Goal: Task Accomplishment & Management: Manage account settings

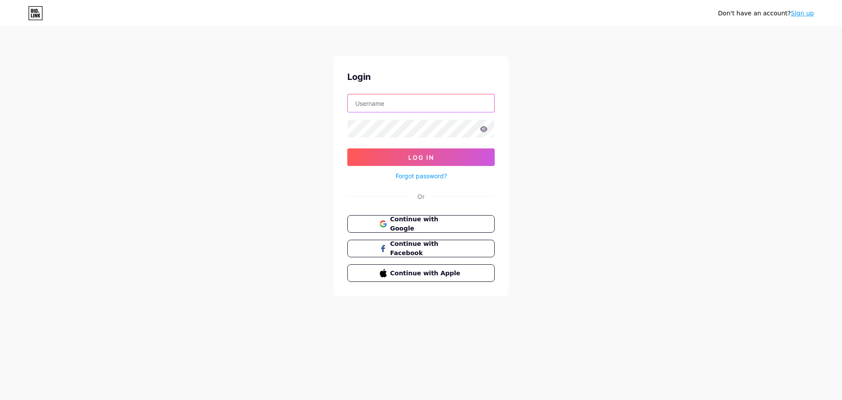
type input "[EMAIL_ADDRESS][DOMAIN_NAME]"
click at [393, 97] on input "[EMAIL_ADDRESS][DOMAIN_NAME]" at bounding box center [421, 103] width 147 height 18
click at [366, 154] on button "Log In" at bounding box center [421, 157] width 147 height 18
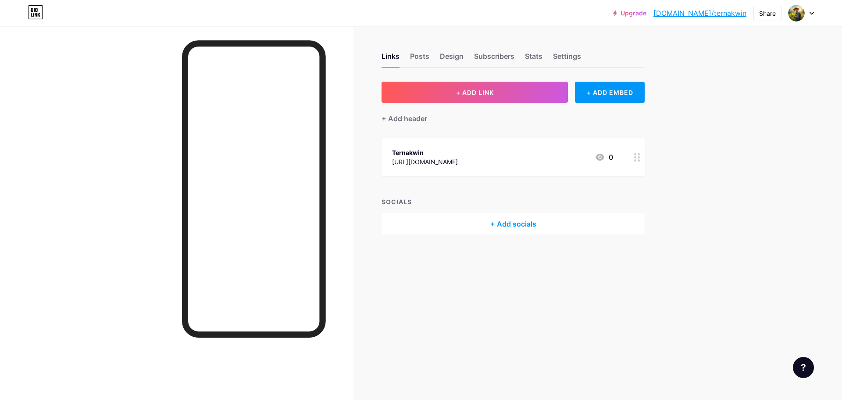
click at [425, 162] on div "[URL][DOMAIN_NAME]" at bounding box center [425, 161] width 66 height 9
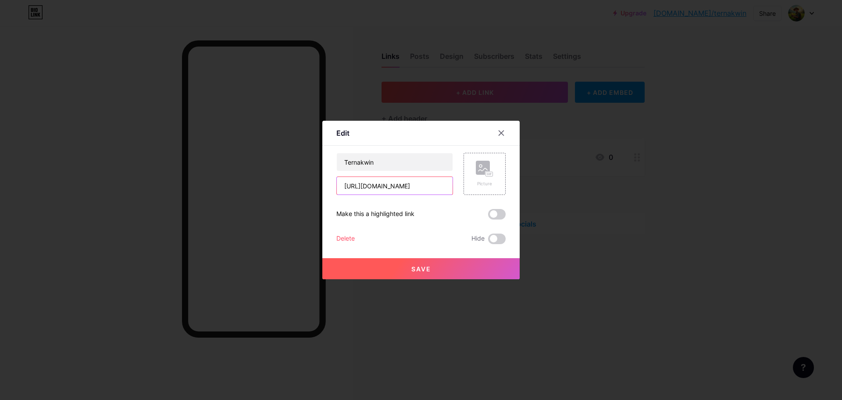
click at [428, 187] on input "[URL][DOMAIN_NAME]" at bounding box center [395, 186] width 116 height 18
paste input "[DOMAIN_NAME][URL]"
type input "[URL][DOMAIN_NAME]"
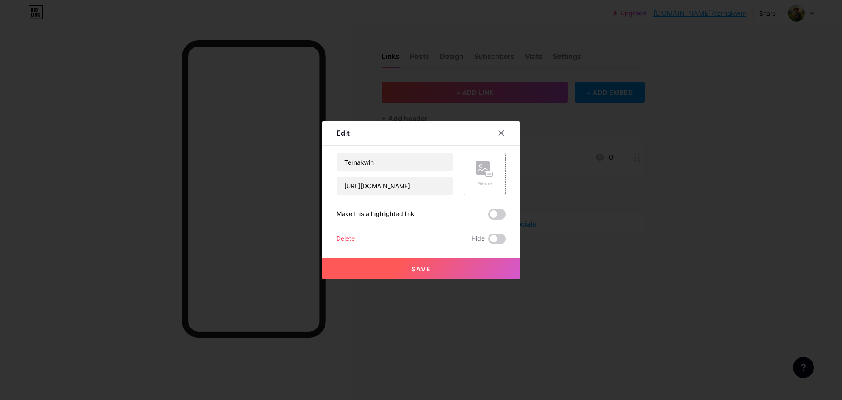
click at [402, 269] on button "Save" at bounding box center [421, 268] width 197 height 21
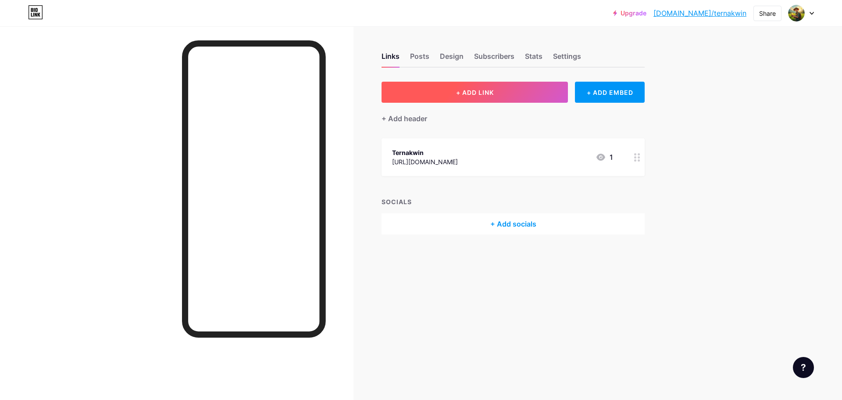
click at [531, 90] on button "+ ADD LINK" at bounding box center [475, 92] width 186 height 21
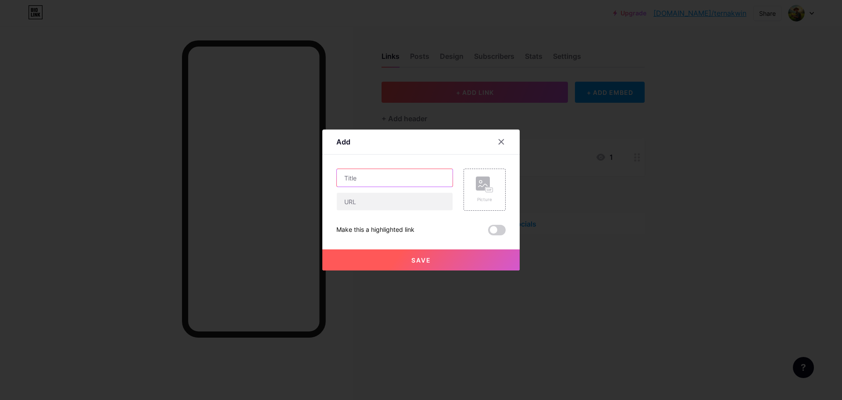
click at [412, 173] on input "text" at bounding box center [395, 178] width 116 height 18
type input "Login Ternakwin"
click at [376, 194] on input "text" at bounding box center [395, 202] width 116 height 18
paste input "[URL][DOMAIN_NAME]"
type input "[URL][DOMAIN_NAME]"
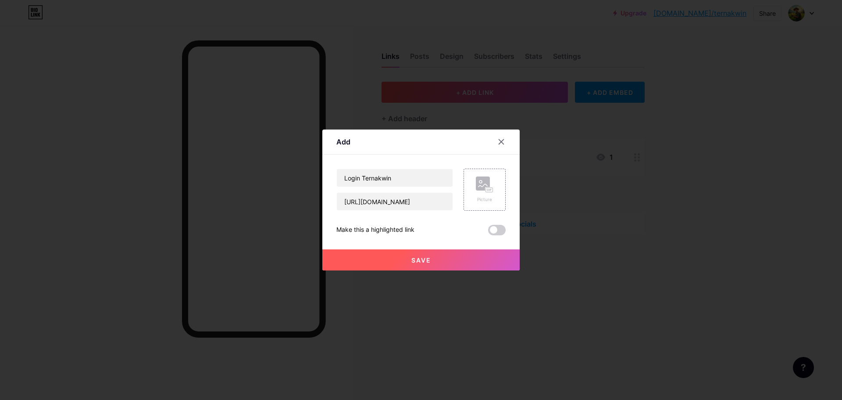
click at [413, 260] on span "Save" at bounding box center [422, 259] width 20 height 7
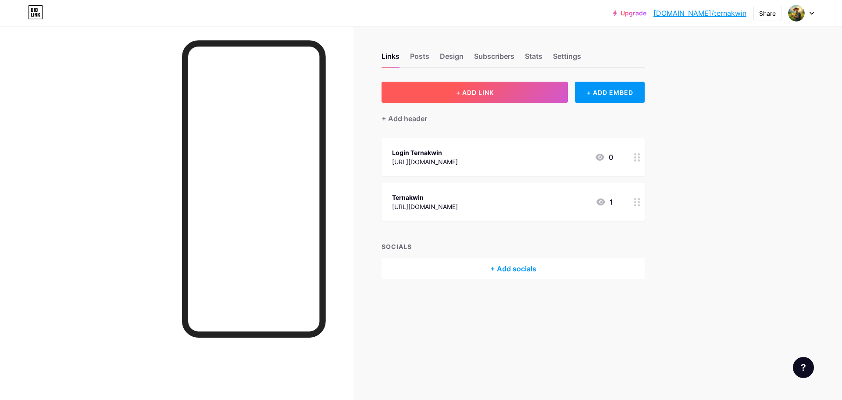
click at [501, 90] on button "+ ADD LINK" at bounding box center [475, 92] width 186 height 21
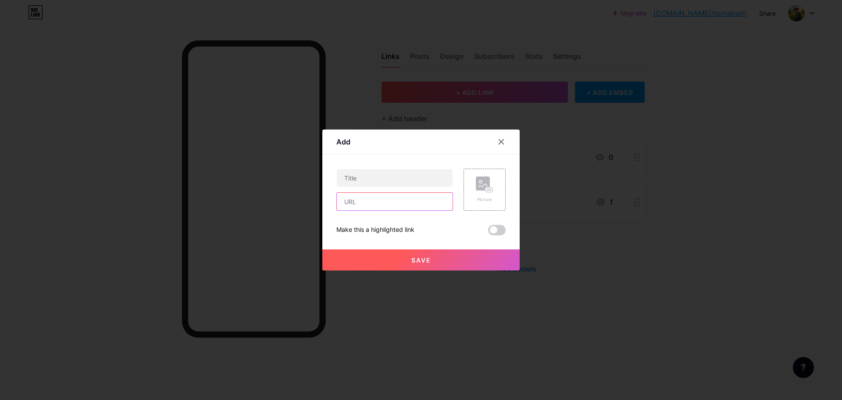
click at [384, 203] on input "text" at bounding box center [395, 202] width 116 height 18
paste input "[URL][DOMAIN_NAME]"
type input "[URL][DOMAIN_NAME]"
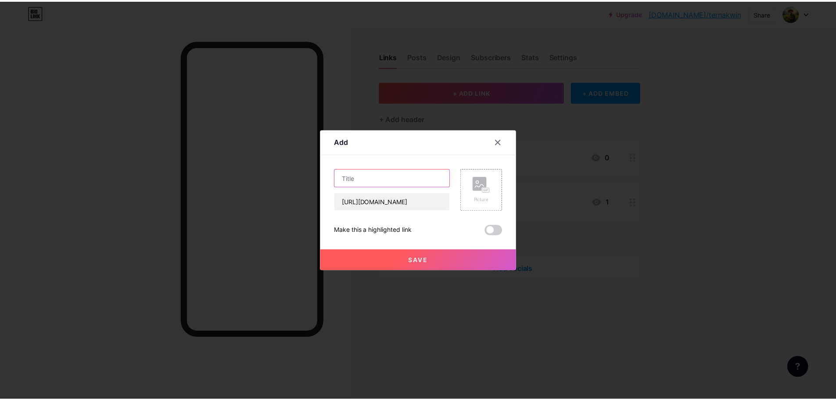
scroll to position [0, 0]
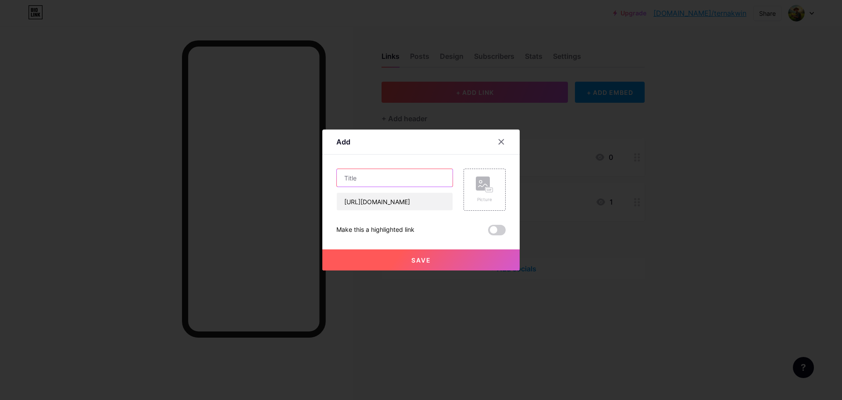
click at [383, 176] on input "text" at bounding box center [395, 178] width 116 height 18
type input "Daftar Ternakwin"
click at [426, 262] on span "Save" at bounding box center [422, 259] width 20 height 7
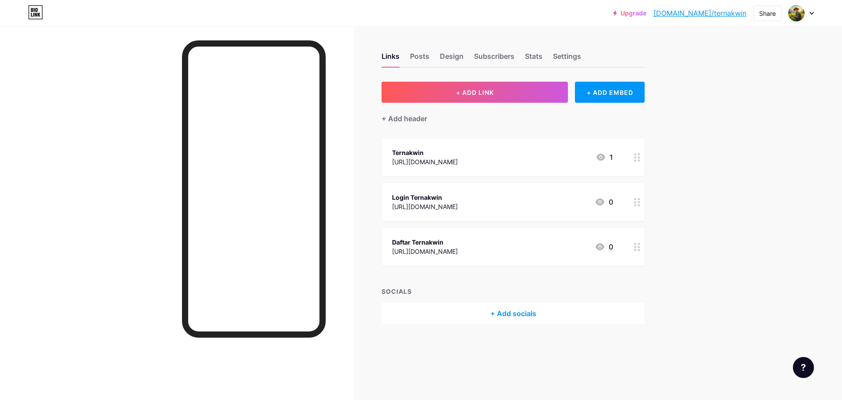
click at [518, 309] on div "+ Add socials" at bounding box center [513, 313] width 263 height 21
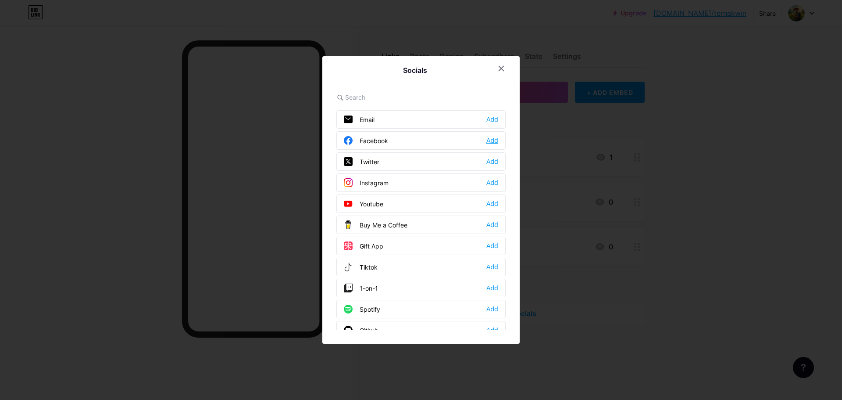
click at [488, 138] on div "Add" at bounding box center [493, 140] width 12 height 9
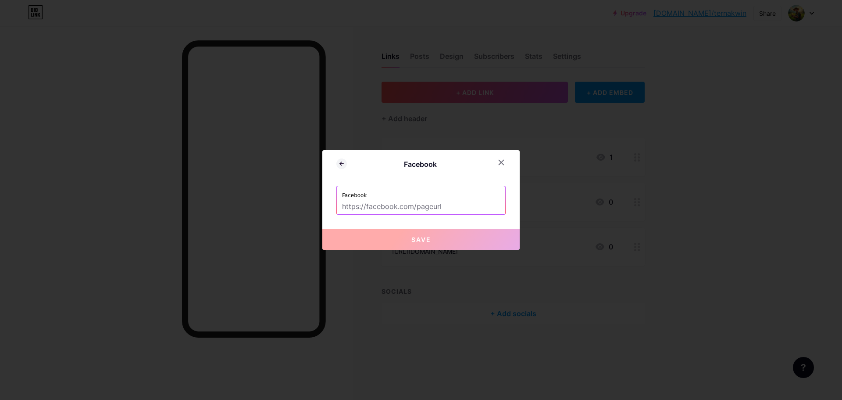
click at [458, 197] on label "Facebook" at bounding box center [421, 192] width 158 height 13
click at [417, 210] on input "text" at bounding box center [421, 206] width 158 height 15
paste input "[URL][DOMAIN_NAME]"
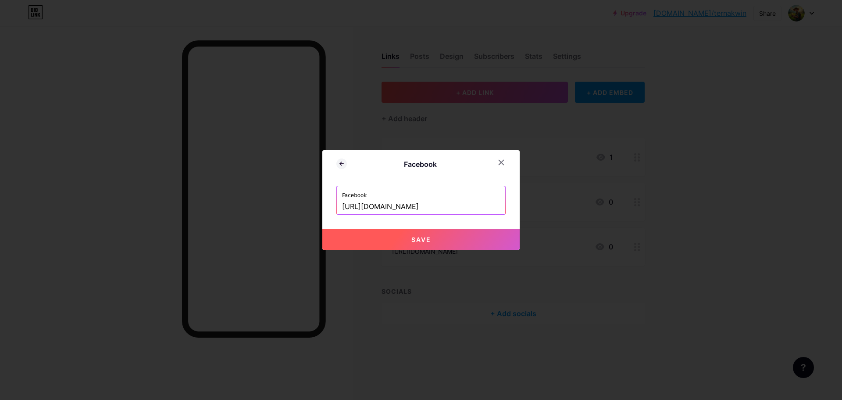
type input "[URL][DOMAIN_NAME]"
click at [376, 236] on button "Save" at bounding box center [421, 239] width 197 height 21
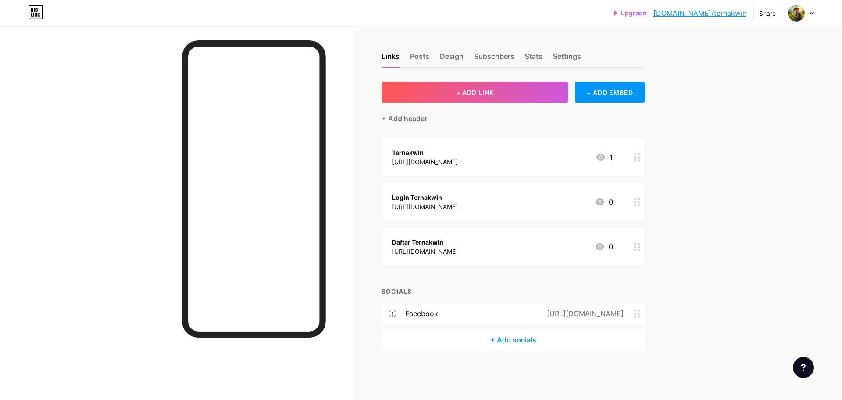
click at [512, 343] on div "+ Add socials" at bounding box center [513, 339] width 263 height 21
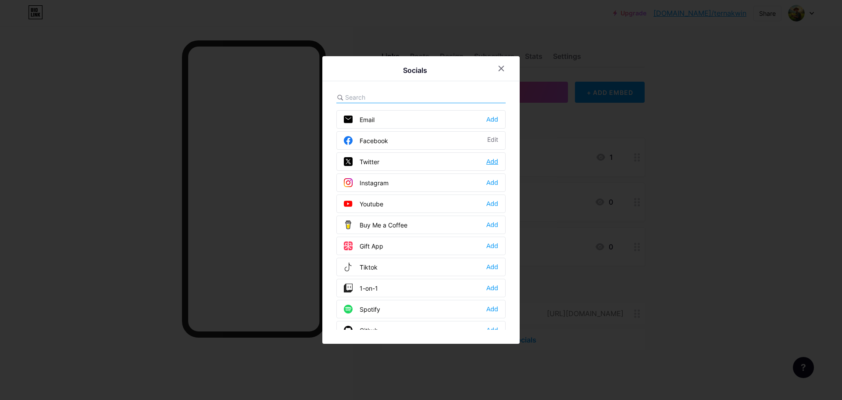
click at [497, 163] on div "Add" at bounding box center [493, 161] width 12 height 9
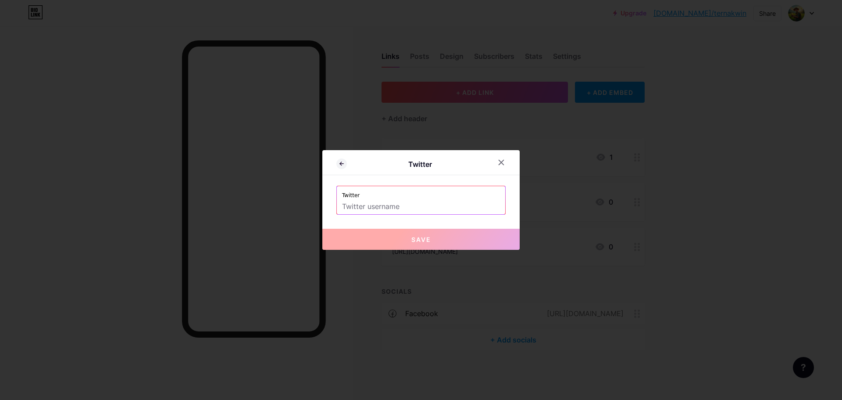
click at [397, 205] on input "text" at bounding box center [421, 206] width 158 height 15
paste input "[URL][DOMAIN_NAME]"
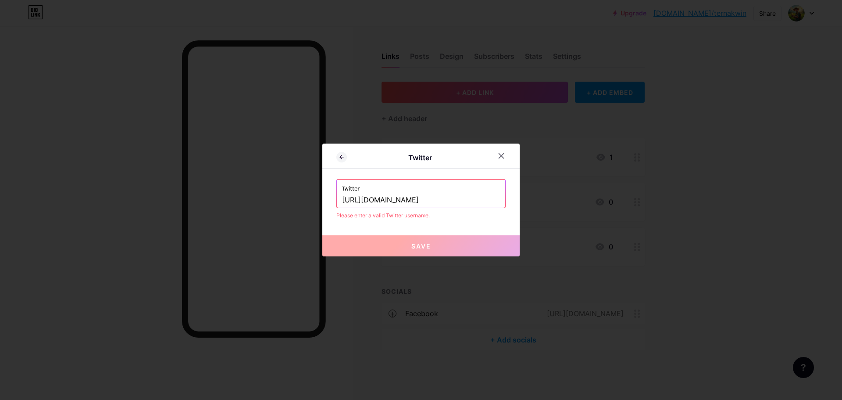
drag, startPoint x: 390, startPoint y: 199, endPoint x: 313, endPoint y: 208, distance: 76.8
click at [314, 208] on div "Twitter Twitter [URL][DOMAIN_NAME] Please enter a valid Twitter username. Save" at bounding box center [421, 200] width 842 height 400
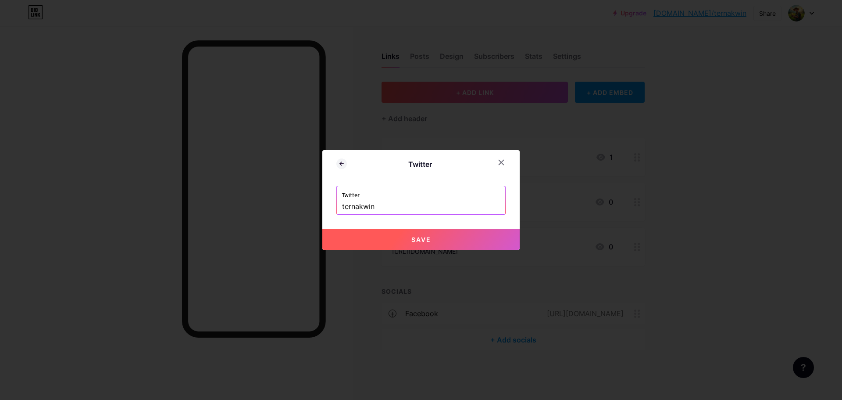
click at [427, 244] on button "Save" at bounding box center [421, 239] width 197 height 21
type input "[URL][DOMAIN_NAME]"
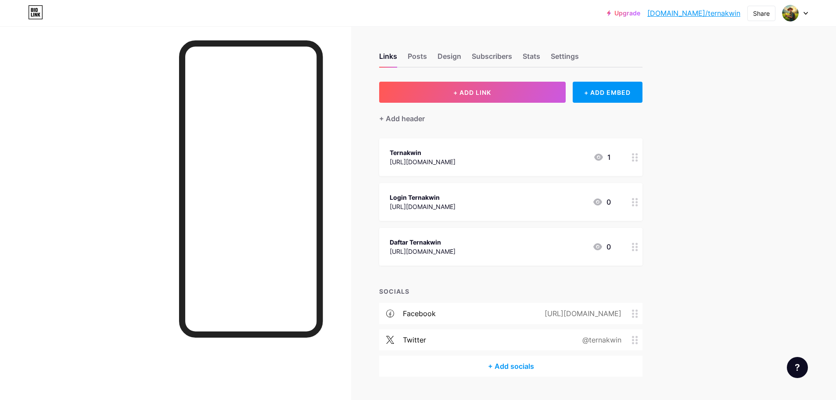
click at [511, 366] on div "+ Add socials" at bounding box center [510, 365] width 263 height 21
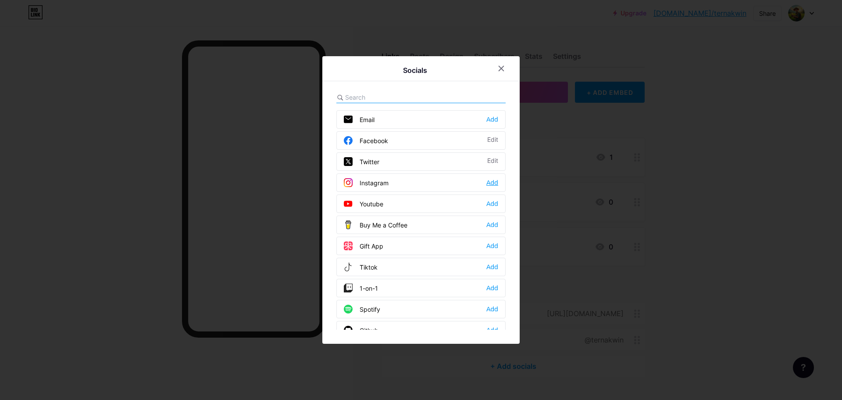
click at [490, 183] on div "Add" at bounding box center [493, 182] width 12 height 9
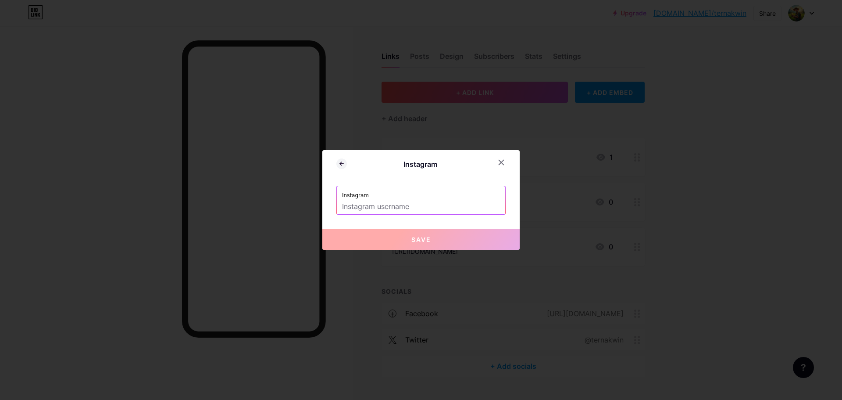
click at [429, 207] on input "text" at bounding box center [421, 206] width 158 height 15
paste input "[URL][DOMAIN_NAME]"
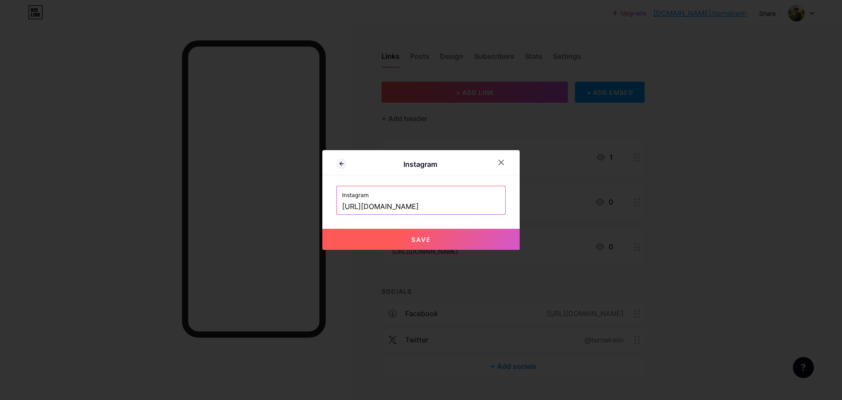
drag, startPoint x: 390, startPoint y: 207, endPoint x: 313, endPoint y: 206, distance: 76.3
click at [313, 206] on div "Instagram Instagram [URL][DOMAIN_NAME] Save" at bounding box center [421, 200] width 842 height 400
click at [409, 237] on button "Save" at bounding box center [421, 239] width 197 height 21
type input "[URL][DOMAIN_NAME]"
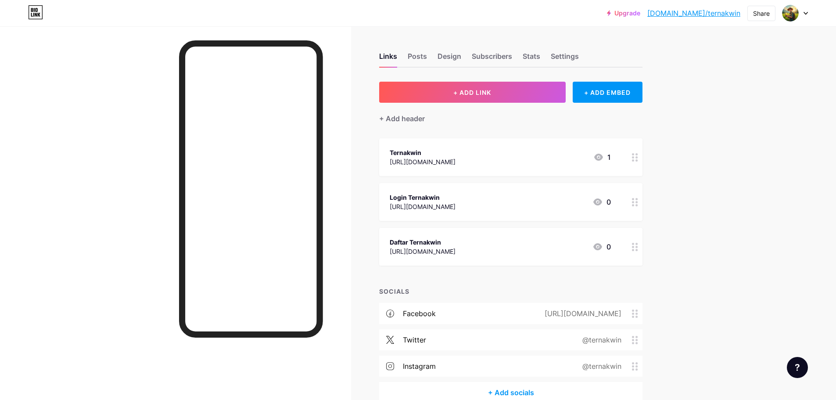
click at [521, 388] on div "+ Add socials" at bounding box center [510, 392] width 263 height 21
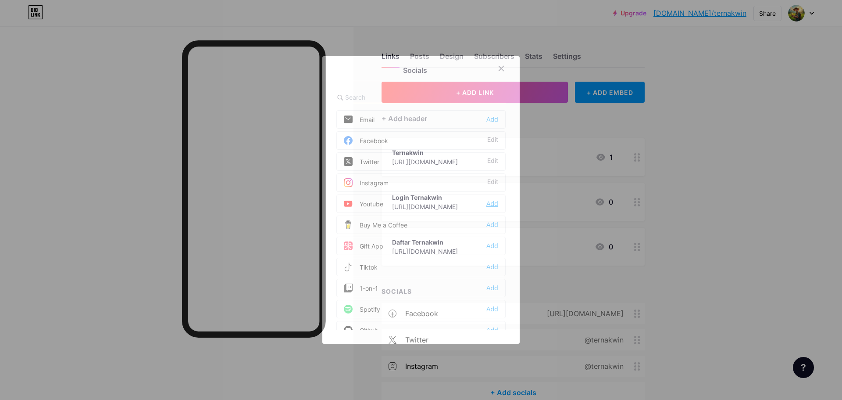
click at [493, 201] on div "Add" at bounding box center [493, 203] width 12 height 9
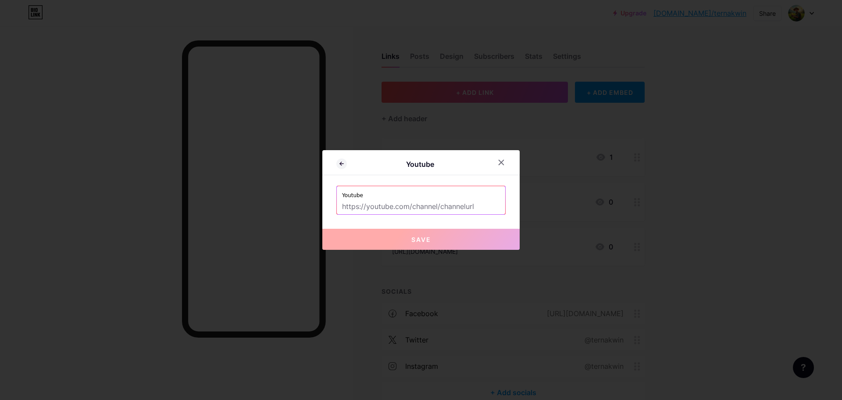
click at [440, 207] on input "text" at bounding box center [421, 206] width 158 height 15
paste input "[URL][DOMAIN_NAME]"
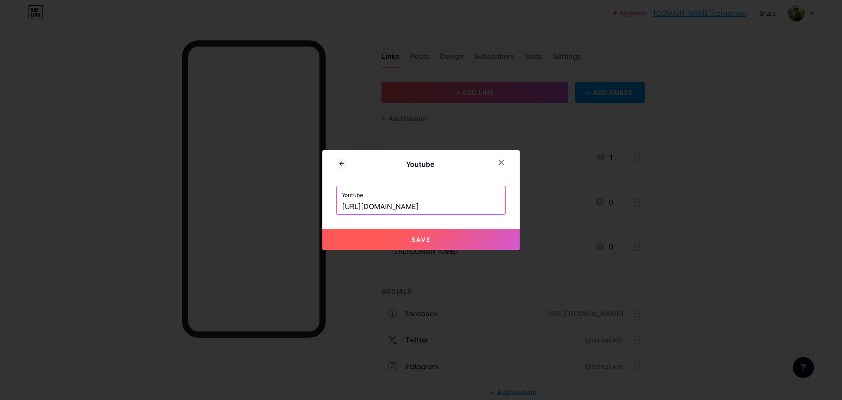
type input "[URL][DOMAIN_NAME]"
click at [458, 242] on button "Save" at bounding box center [421, 239] width 197 height 21
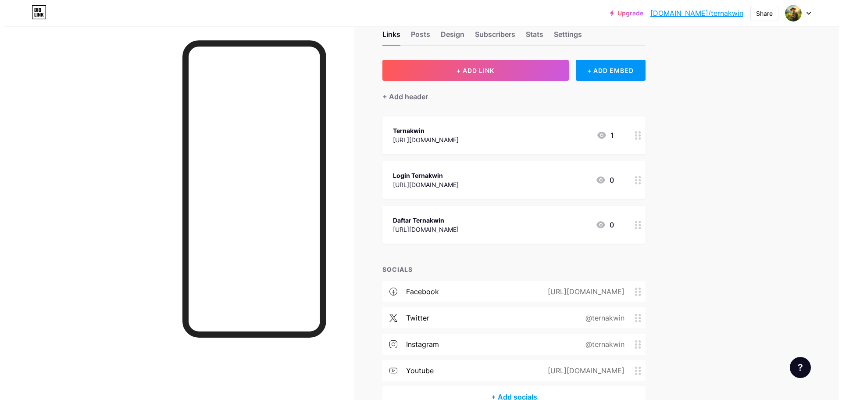
scroll to position [73, 0]
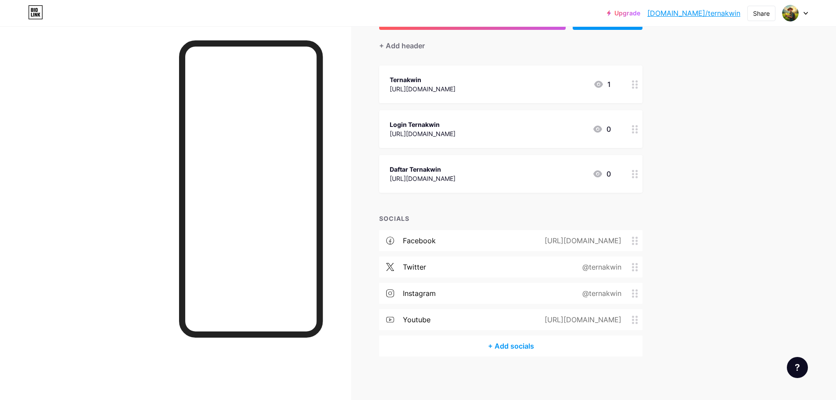
click at [502, 351] on div "+ Add socials" at bounding box center [510, 345] width 263 height 21
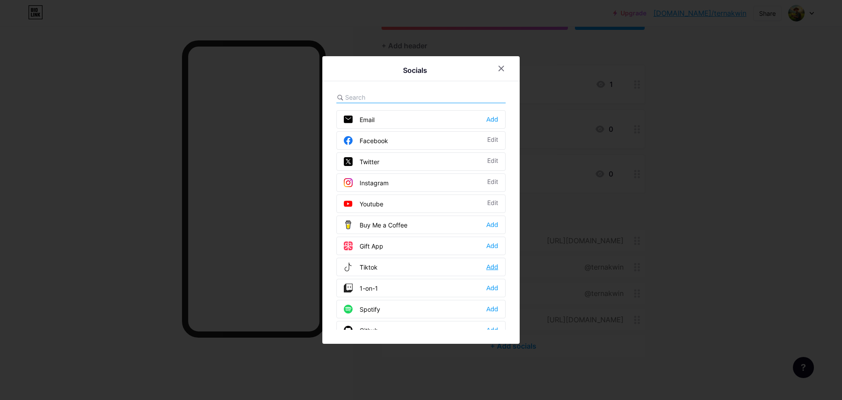
click at [491, 266] on div "Add" at bounding box center [493, 266] width 12 height 9
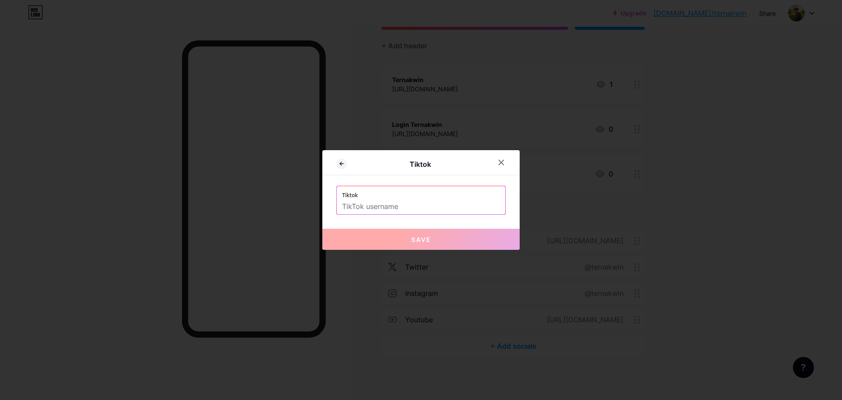
click at [425, 203] on input "text" at bounding box center [421, 206] width 158 height 15
paste input "@ternakwin"
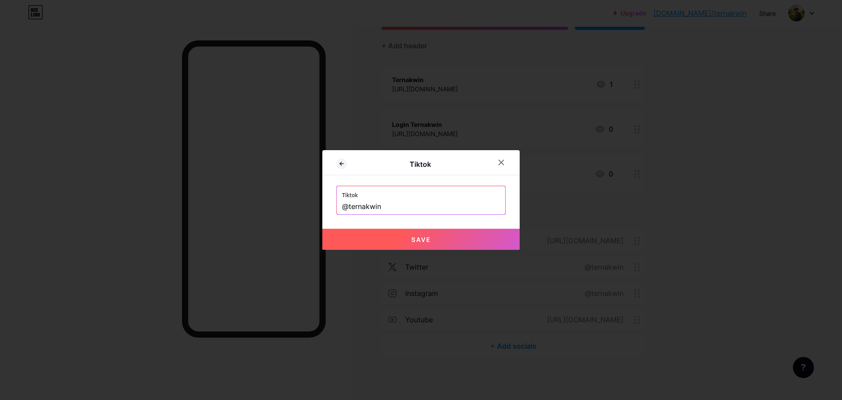
click at [419, 242] on span "Save" at bounding box center [422, 239] width 20 height 7
type input "[URL][DOMAIN_NAME]"
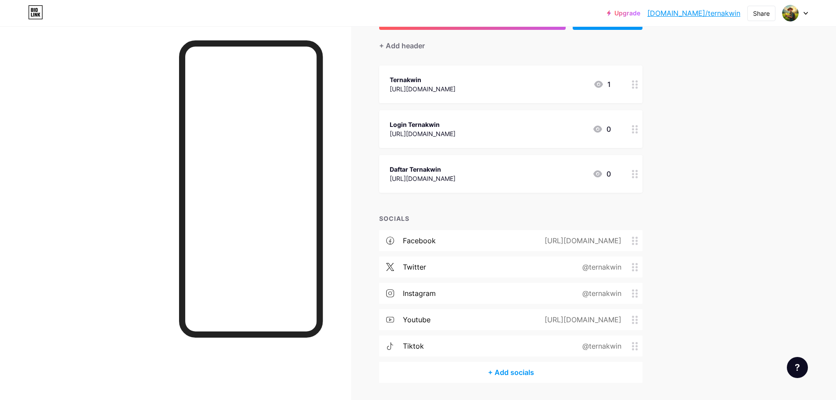
click at [520, 373] on div "+ Add socials" at bounding box center [510, 372] width 263 height 21
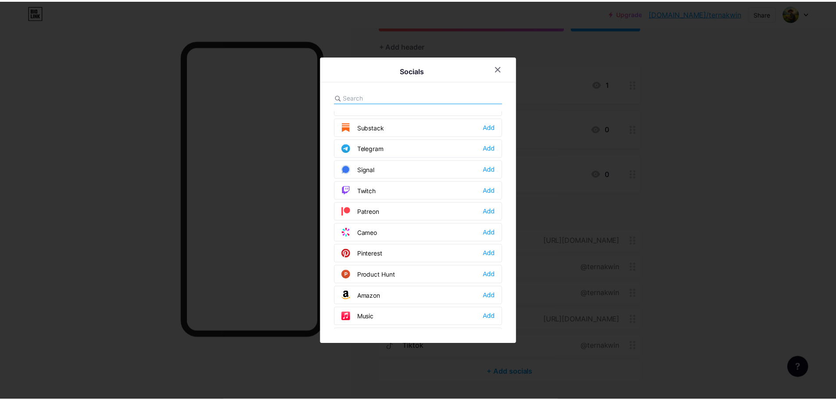
scroll to position [439, 0]
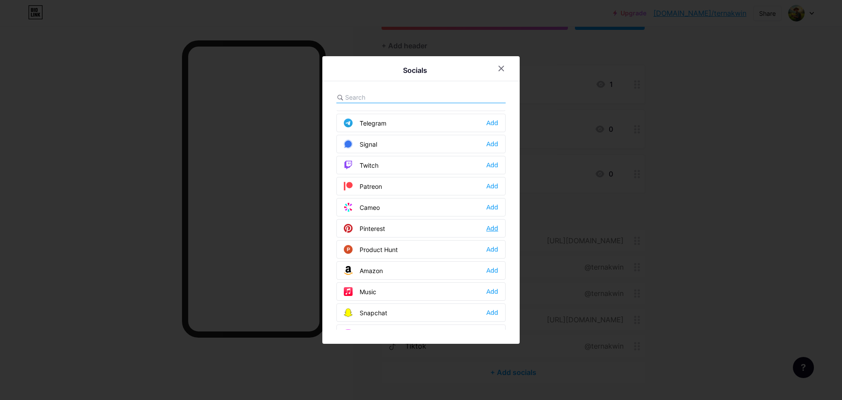
click at [493, 228] on div "Add" at bounding box center [493, 228] width 12 height 9
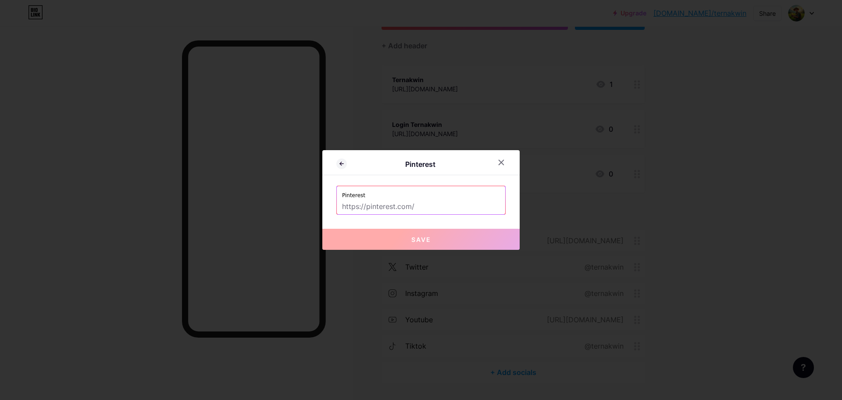
click at [376, 208] on input "text" at bounding box center [421, 206] width 158 height 15
paste input "[URL][DOMAIN_NAME]"
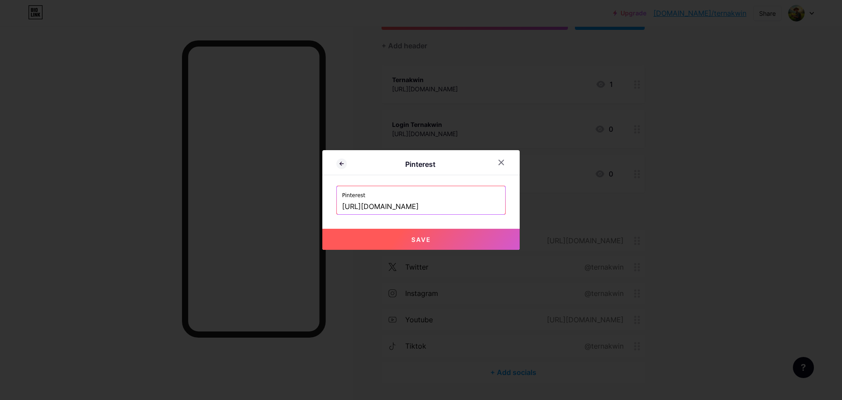
type input "[URL][DOMAIN_NAME]"
click at [410, 239] on button "Save" at bounding box center [421, 239] width 197 height 21
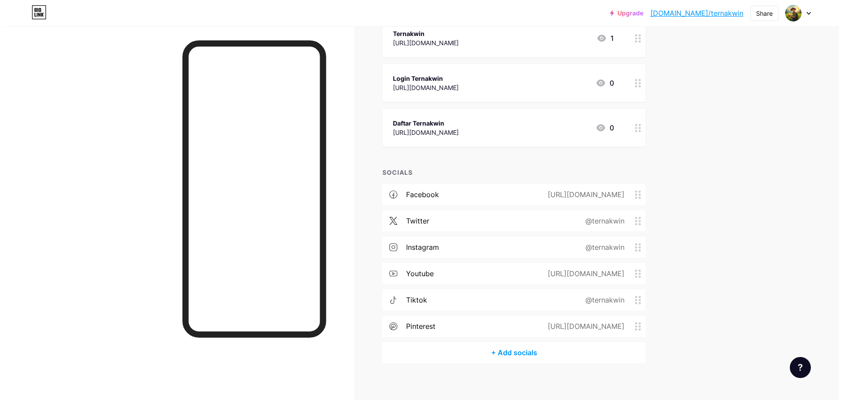
scroll to position [125, 0]
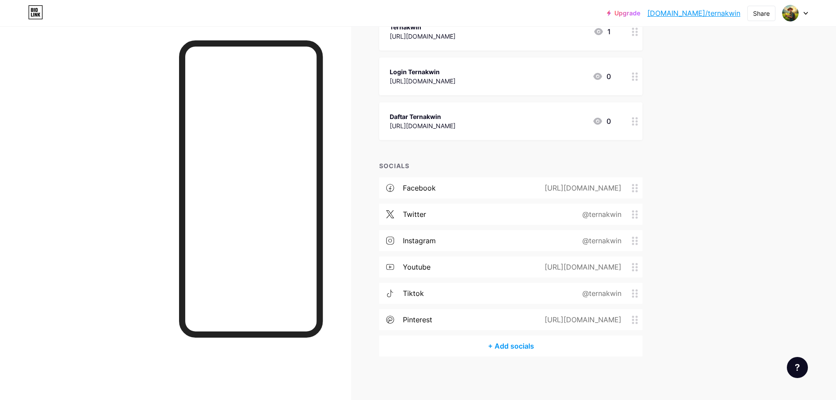
click at [508, 343] on div "+ Add socials" at bounding box center [510, 345] width 263 height 21
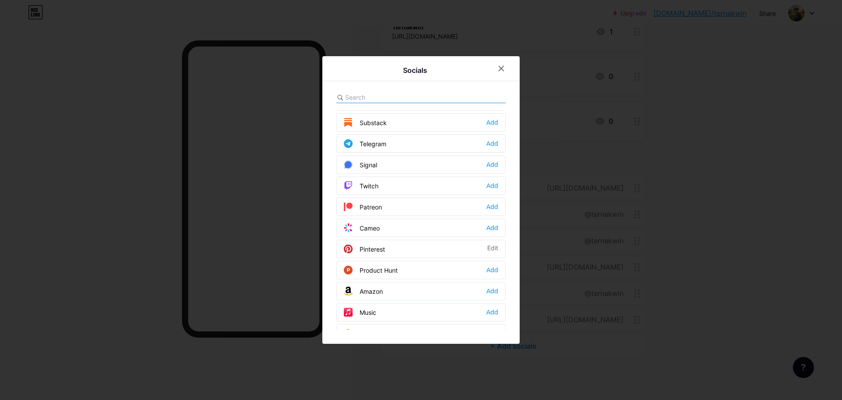
scroll to position [395, 0]
click at [491, 165] on div "Add" at bounding box center [493, 166] width 12 height 9
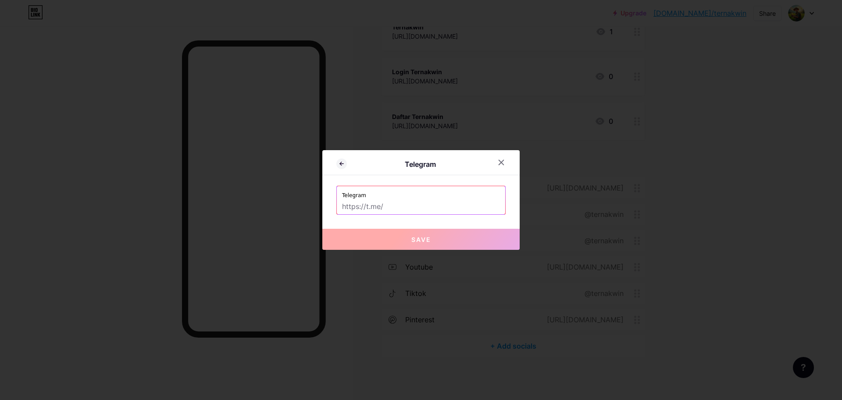
click at [404, 207] on input "text" at bounding box center [421, 206] width 158 height 15
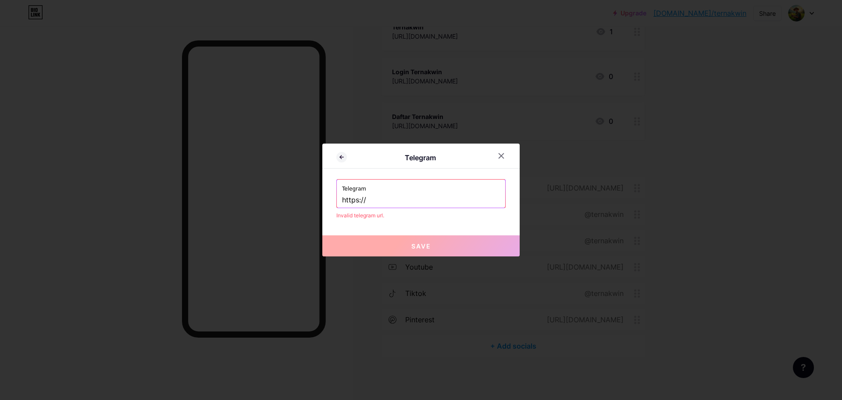
click at [427, 190] on label "Telegram" at bounding box center [421, 185] width 158 height 13
click at [396, 197] on input "https://" at bounding box center [421, 200] width 158 height 15
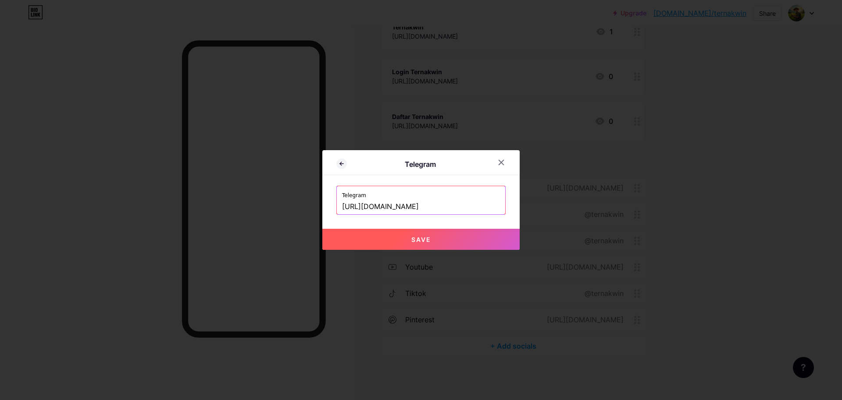
drag, startPoint x: 423, startPoint y: 201, endPoint x: 383, endPoint y: 204, distance: 40.0
click at [383, 204] on input "[URL][DOMAIN_NAME]" at bounding box center [421, 206] width 158 height 15
paste input "@ternakwin_official"
click at [386, 208] on input "[URL][DOMAIN_NAME]" at bounding box center [421, 206] width 158 height 15
type input "[URL][DOMAIN_NAME]"
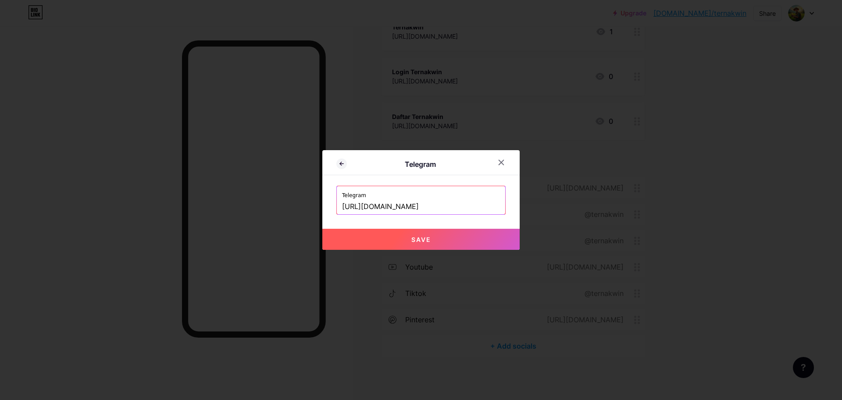
click at [424, 238] on span "Save" at bounding box center [422, 239] width 20 height 7
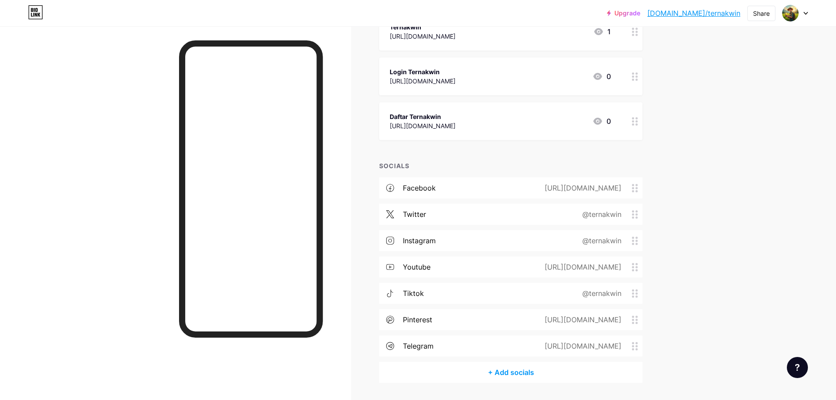
click at [509, 373] on div "+ Add socials" at bounding box center [510, 372] width 263 height 21
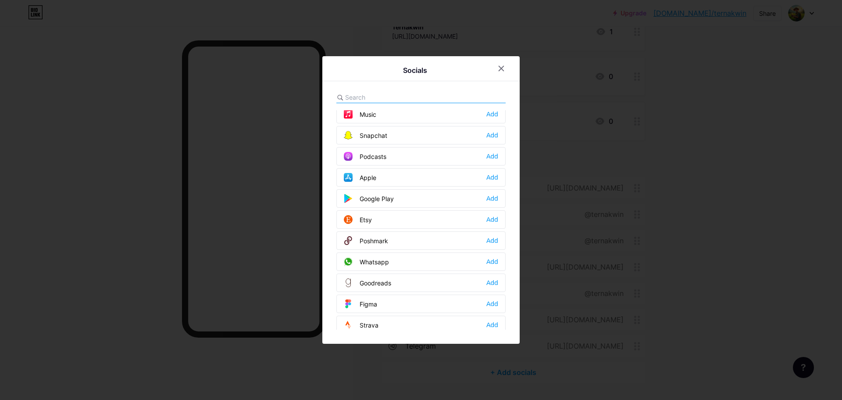
scroll to position [658, 0]
click at [383, 217] on div "Whatsapp" at bounding box center [366, 219] width 45 height 9
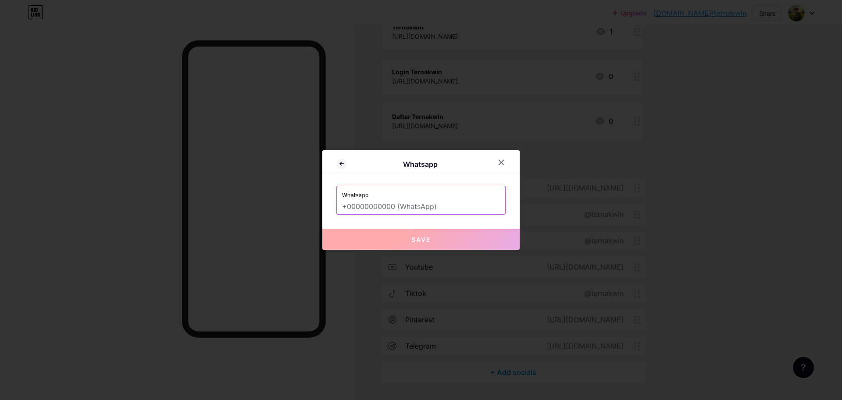
click at [414, 204] on input "text" at bounding box center [421, 206] width 158 height 15
click at [500, 162] on icon at bounding box center [501, 162] width 7 height 7
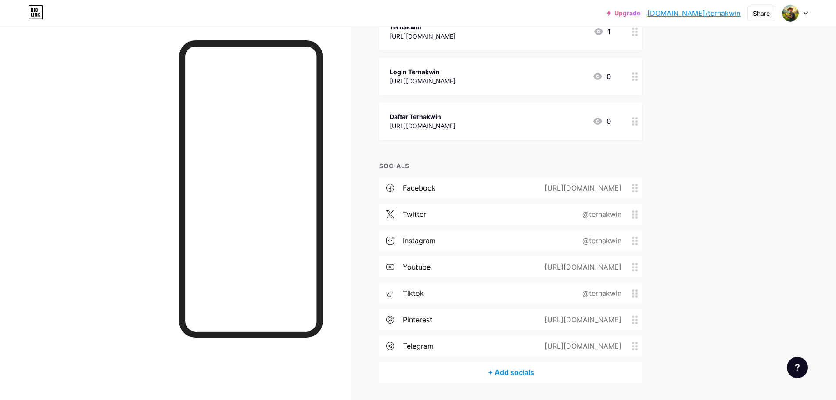
click at [514, 372] on div "+ Add socials" at bounding box center [510, 372] width 263 height 21
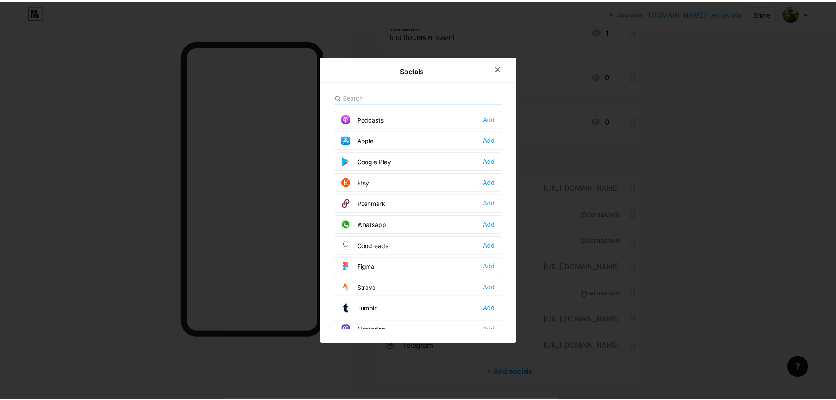
scroll to position [792, 0]
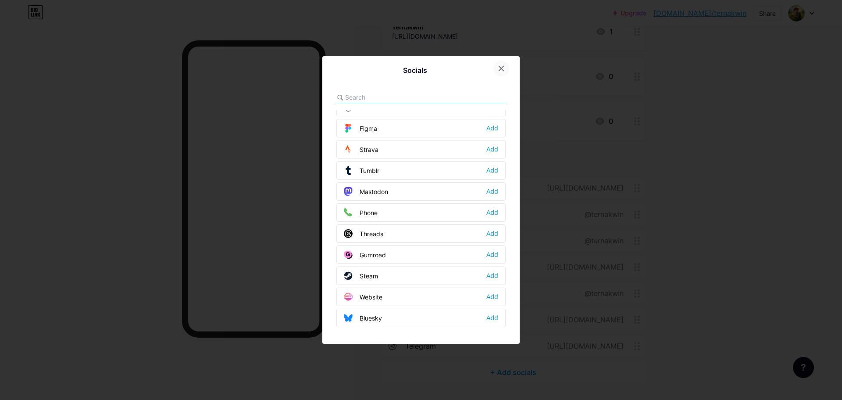
click at [499, 67] on icon at bounding box center [501, 68] width 7 height 7
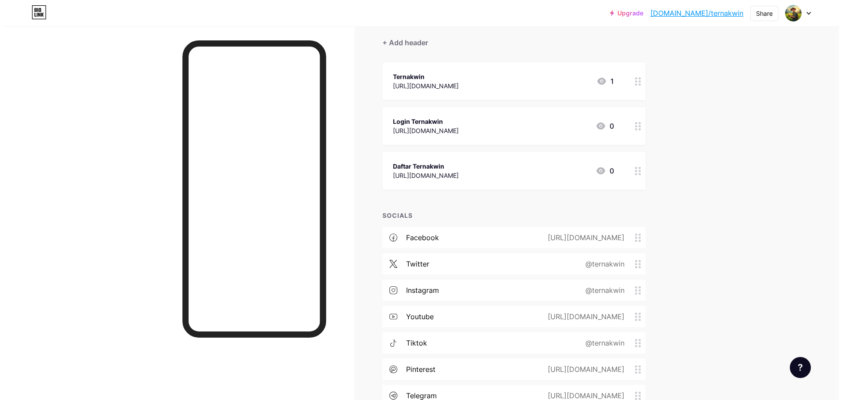
scroll to position [38, 0]
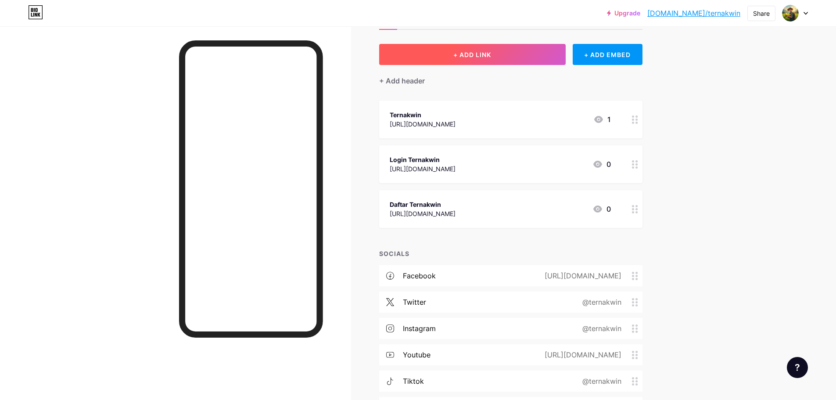
click at [479, 60] on button "+ ADD LINK" at bounding box center [472, 54] width 186 height 21
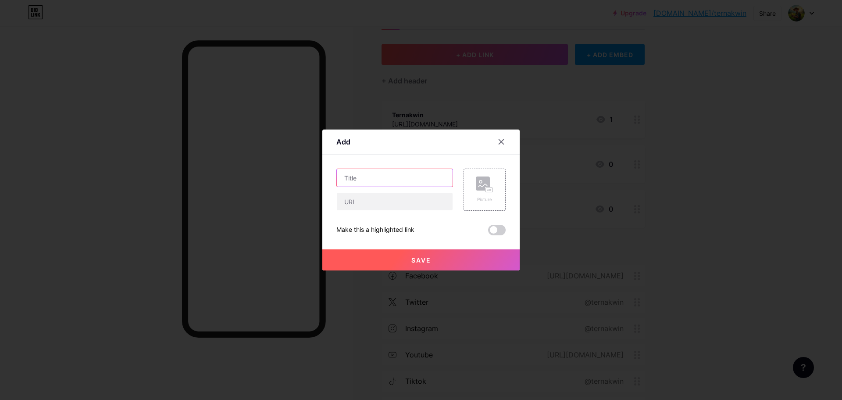
click at [385, 186] on input "text" at bounding box center [395, 178] width 116 height 18
type input "Livechat"
click at [386, 197] on input "text" at bounding box center [395, 202] width 116 height 18
paste input "[URL][DOMAIN_NAME]"
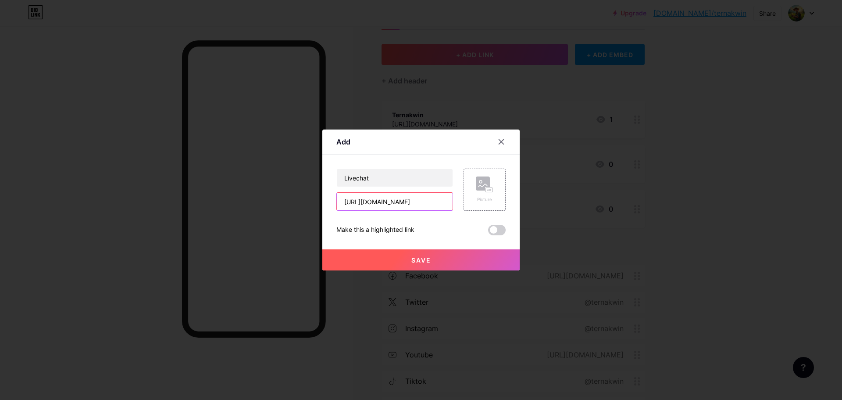
type input "[URL][DOMAIN_NAME]"
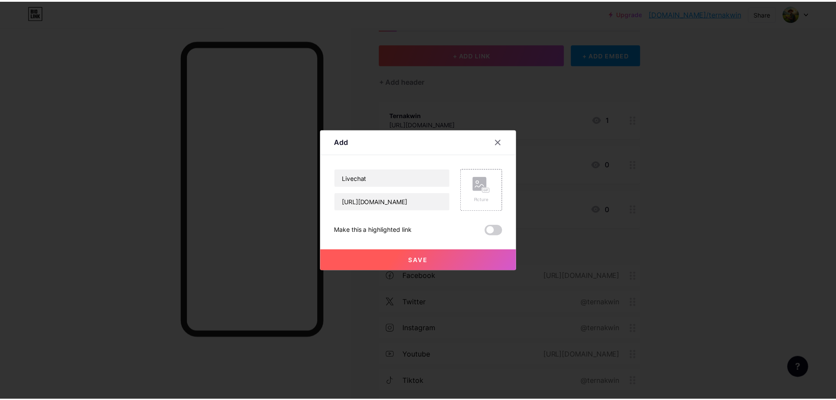
scroll to position [0, 0]
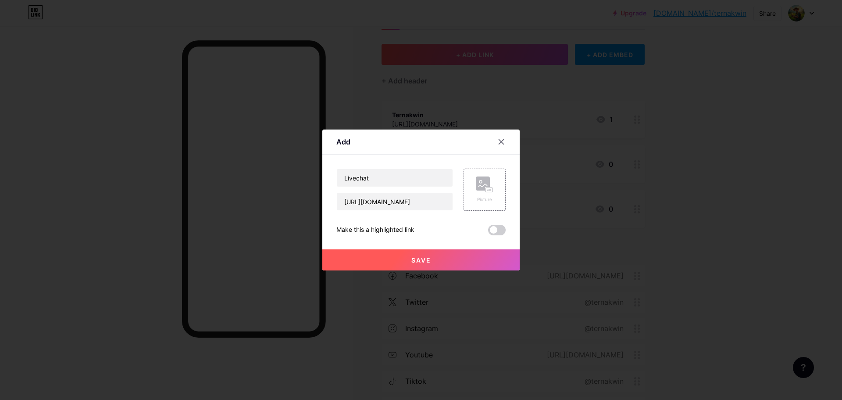
click at [431, 259] on span "Save" at bounding box center [422, 259] width 20 height 7
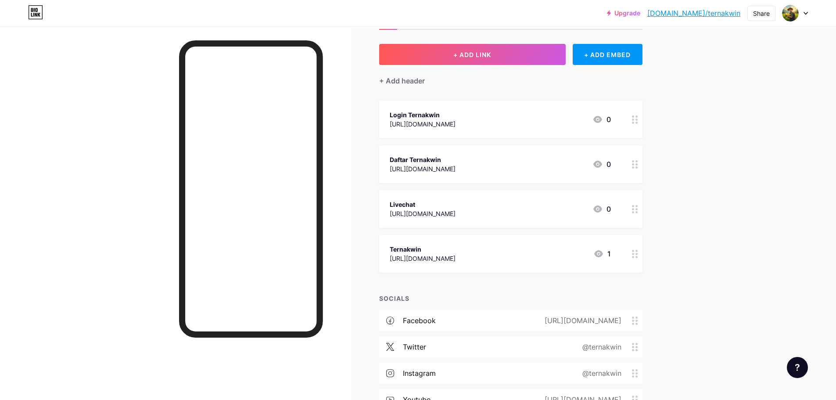
click at [720, 184] on div "Upgrade [DOMAIN_NAME]/ternak... [DOMAIN_NAME]/ternakwin Share Switch accounts T…" at bounding box center [418, 260] width 836 height 597
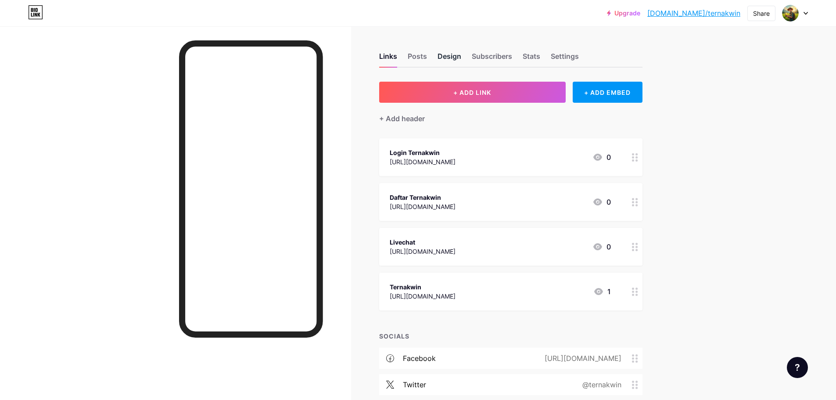
click at [449, 58] on div "Design" at bounding box center [449, 59] width 24 height 16
click at [418, 57] on div "Posts" at bounding box center [417, 59] width 19 height 16
click at [446, 57] on div "Design" at bounding box center [449, 59] width 24 height 16
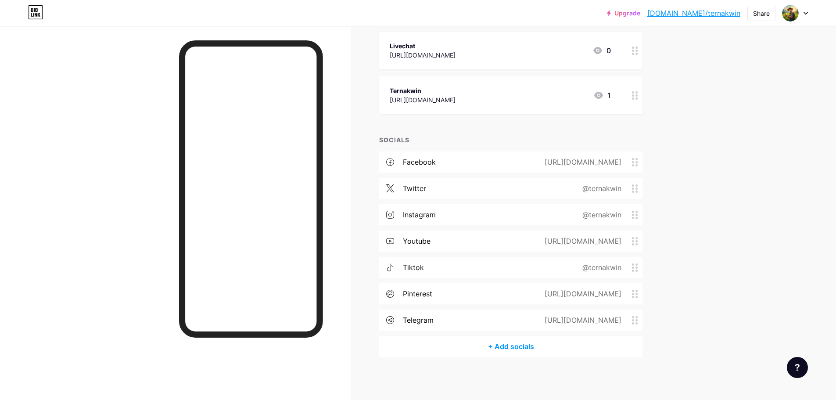
scroll to position [197, 0]
click at [718, 13] on link "[DOMAIN_NAME]/ternakwin" at bounding box center [693, 13] width 93 height 11
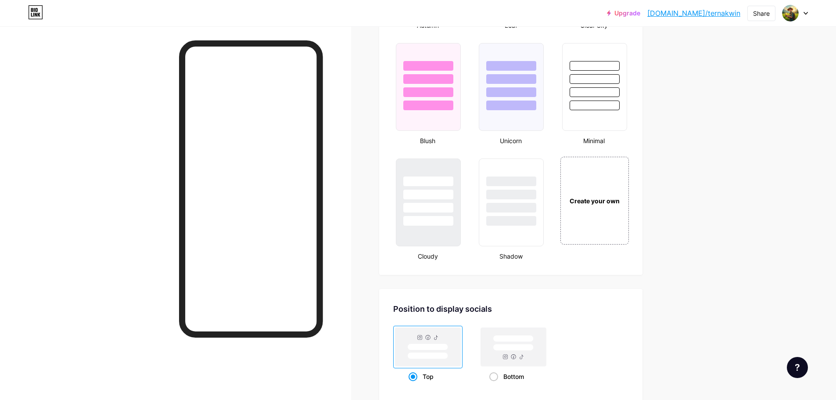
scroll to position [965, 0]
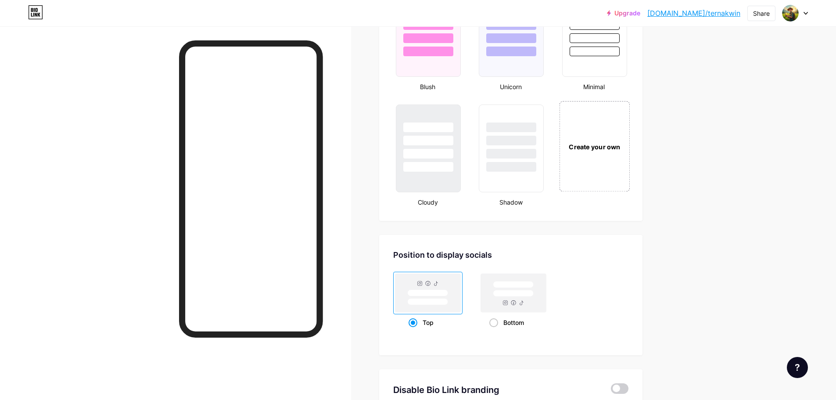
click at [601, 148] on div "Create your own" at bounding box center [595, 147] width 66 height 10
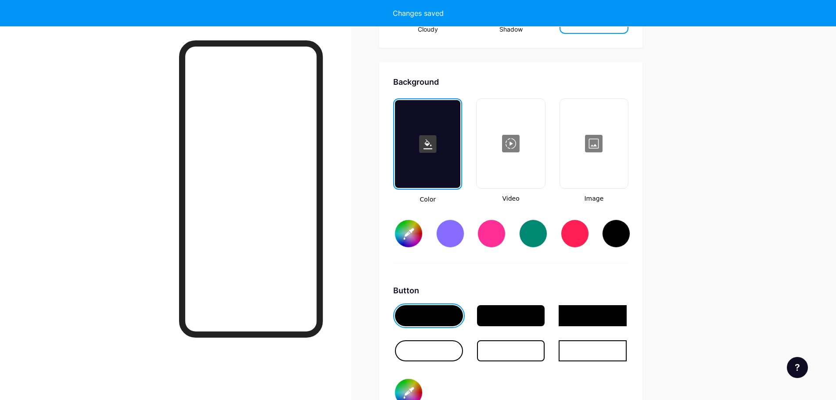
scroll to position [1165, 0]
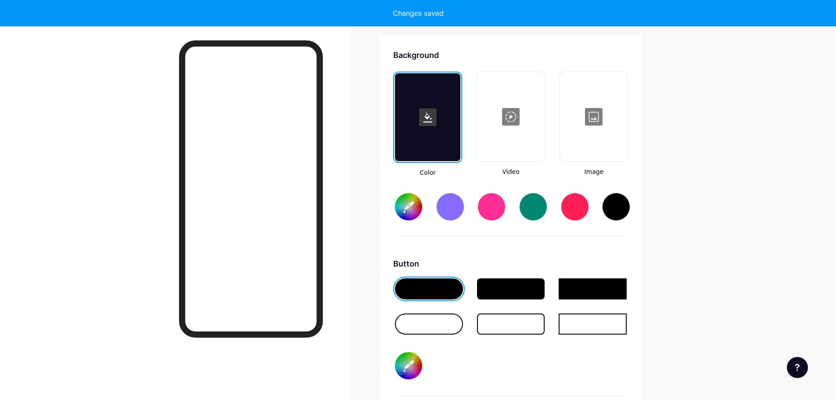
type input "#ffffff"
type input "#000000"
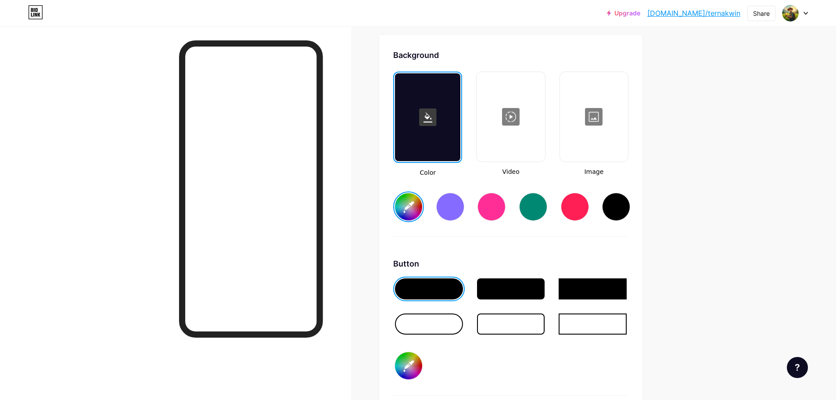
click at [438, 137] on div at bounding box center [427, 117] width 65 height 88
click at [607, 200] on div at bounding box center [616, 207] width 28 height 28
type input "#000000"
click at [443, 328] on div at bounding box center [429, 323] width 68 height 21
click at [517, 326] on div at bounding box center [511, 323] width 68 height 21
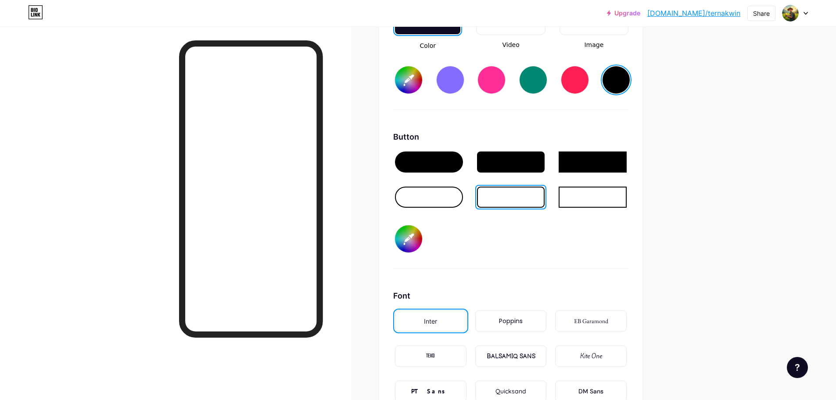
scroll to position [1297, 0]
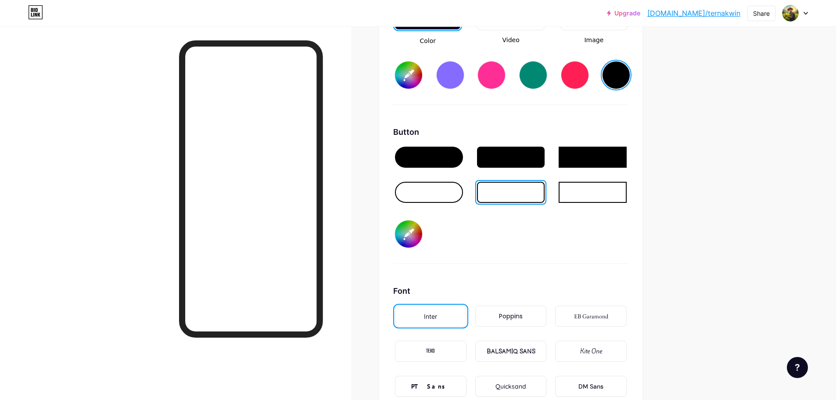
click at [420, 226] on input "#000000" at bounding box center [408, 233] width 27 height 27
type input "#ffc72e"
click at [599, 240] on div "Button #ffc72e" at bounding box center [510, 195] width 235 height 138
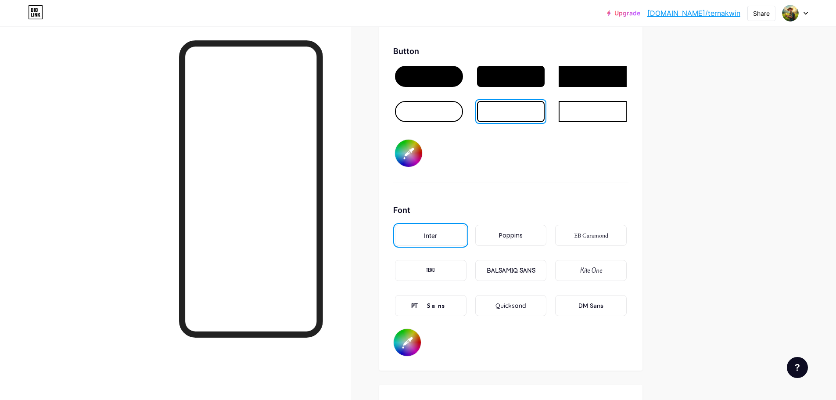
scroll to position [1428, 0]
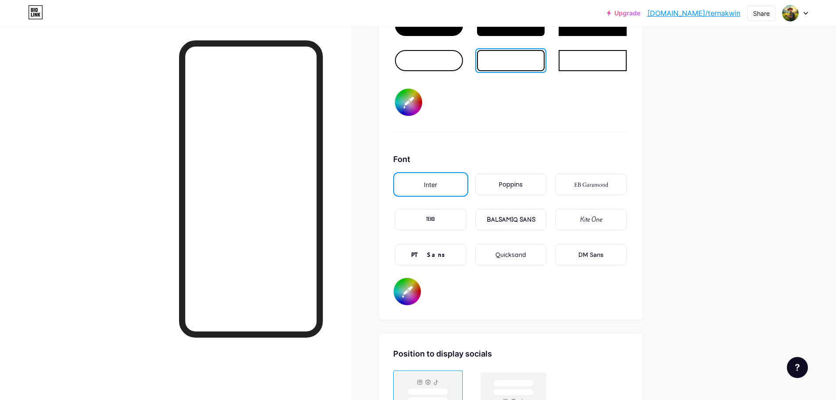
click at [409, 293] on input "#000000" at bounding box center [407, 291] width 27 height 27
type input "#ffcd1a"
click at [563, 132] on div "Button #ffc72e" at bounding box center [510, 63] width 235 height 138
click at [580, 257] on div "DM Sans" at bounding box center [591, 254] width 72 height 21
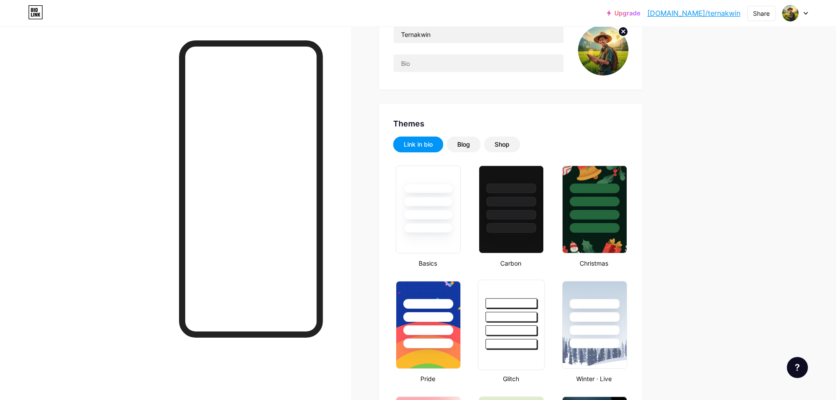
scroll to position [0, 0]
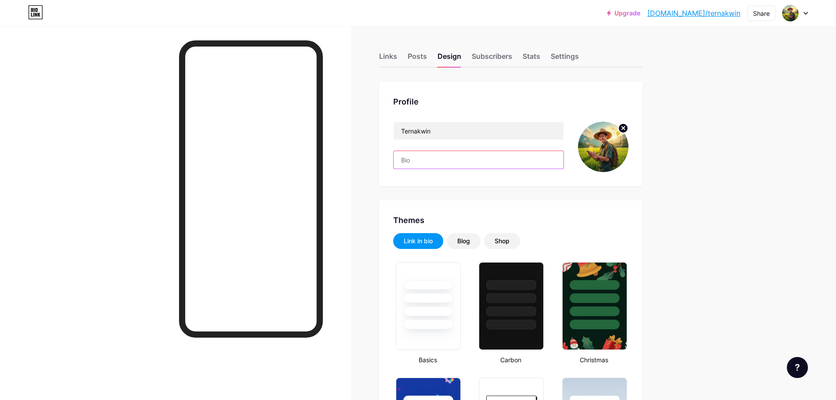
click at [441, 163] on input "text" at bounding box center [479, 160] width 170 height 18
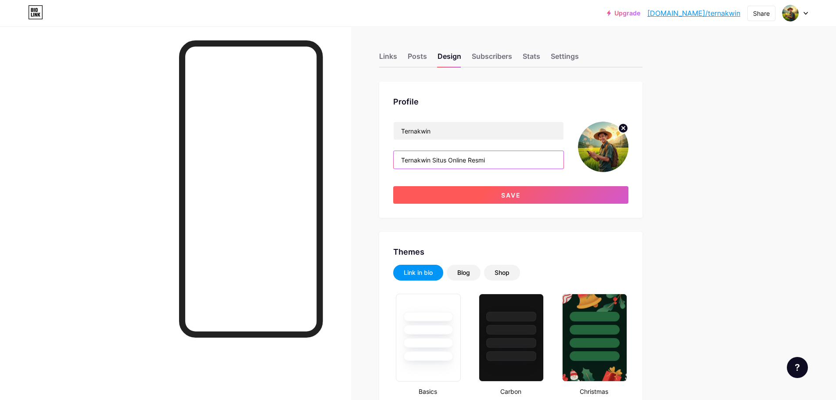
type input "Ternakwin Situs Online Resmi"
click at [512, 195] on span "Save" at bounding box center [511, 194] width 20 height 7
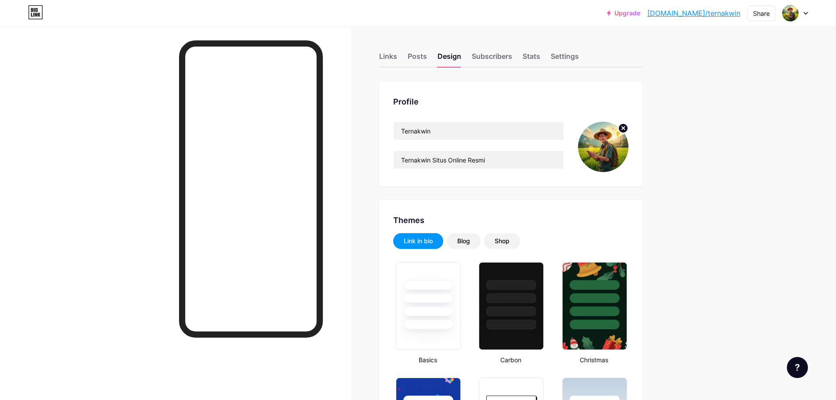
click at [608, 147] on img at bounding box center [603, 147] width 50 height 50
click at [607, 147] on img at bounding box center [603, 147] width 50 height 50
click at [611, 138] on img at bounding box center [603, 147] width 50 height 50
click at [627, 130] on circle at bounding box center [623, 128] width 10 height 10
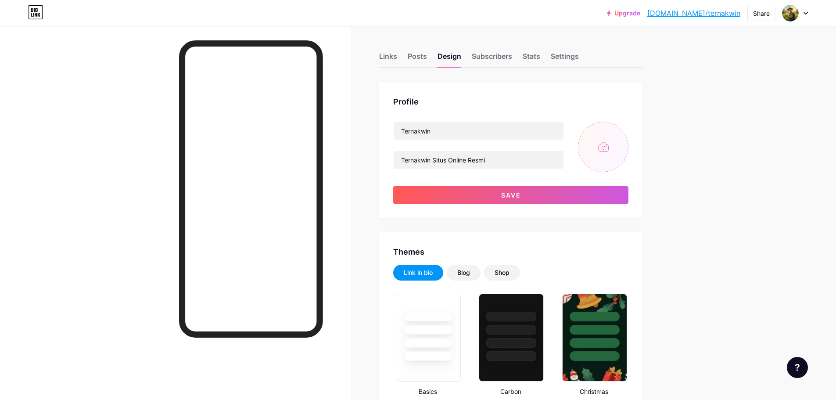
click at [602, 148] on input "file" at bounding box center [603, 147] width 50 height 50
type input "C:\fakepath\logo bio.png"
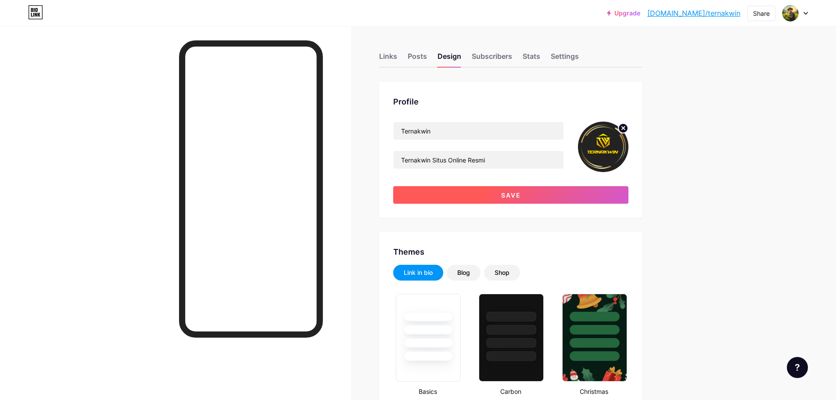
click at [533, 193] on button "Save" at bounding box center [510, 195] width 235 height 18
